Goal: Transaction & Acquisition: Download file/media

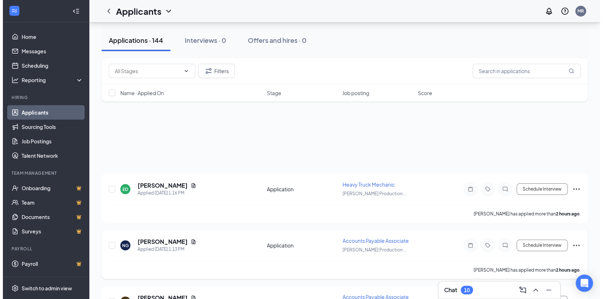
scroll to position [108, 0]
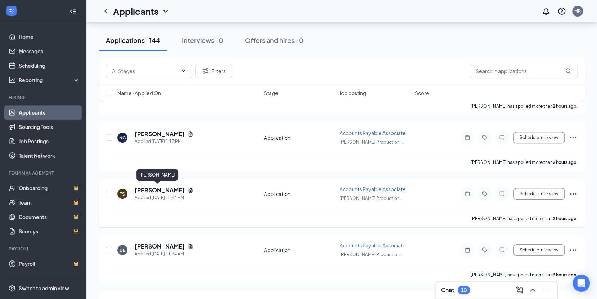
click at [162, 188] on h5 "[PERSON_NAME]" at bounding box center [160, 190] width 50 height 8
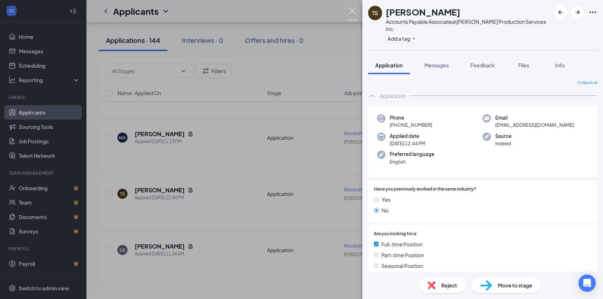
click at [350, 7] on img at bounding box center [352, 14] width 9 height 14
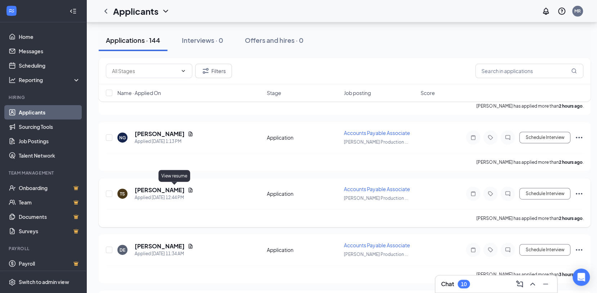
click at [189, 188] on icon "Document" at bounding box center [191, 190] width 4 height 5
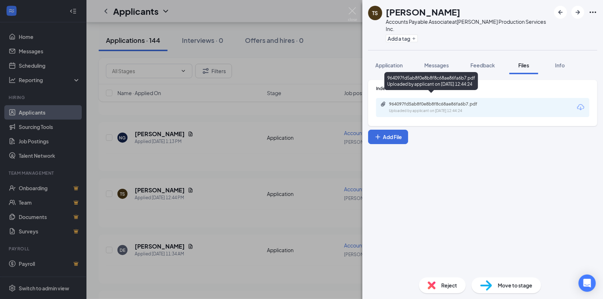
click at [431, 101] on div "964097fd5ab8f0e8b8f8c68ae86fa6b7.pdf" at bounding box center [439, 104] width 101 height 6
click at [353, 9] on img at bounding box center [352, 14] width 9 height 14
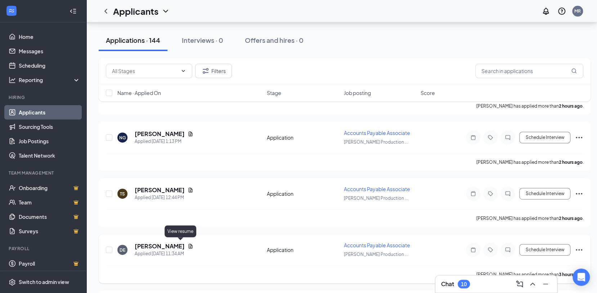
click at [188, 243] on icon "Document" at bounding box center [191, 246] width 6 height 6
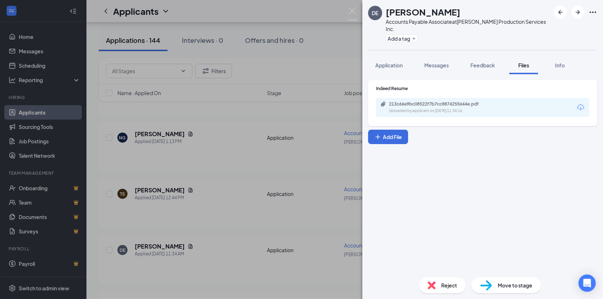
click at [401, 101] on div "213c66e9bc08522f7b7cc8874255644e.pdf" at bounding box center [439, 104] width 101 height 6
